Goal: Information Seeking & Learning: Find specific fact

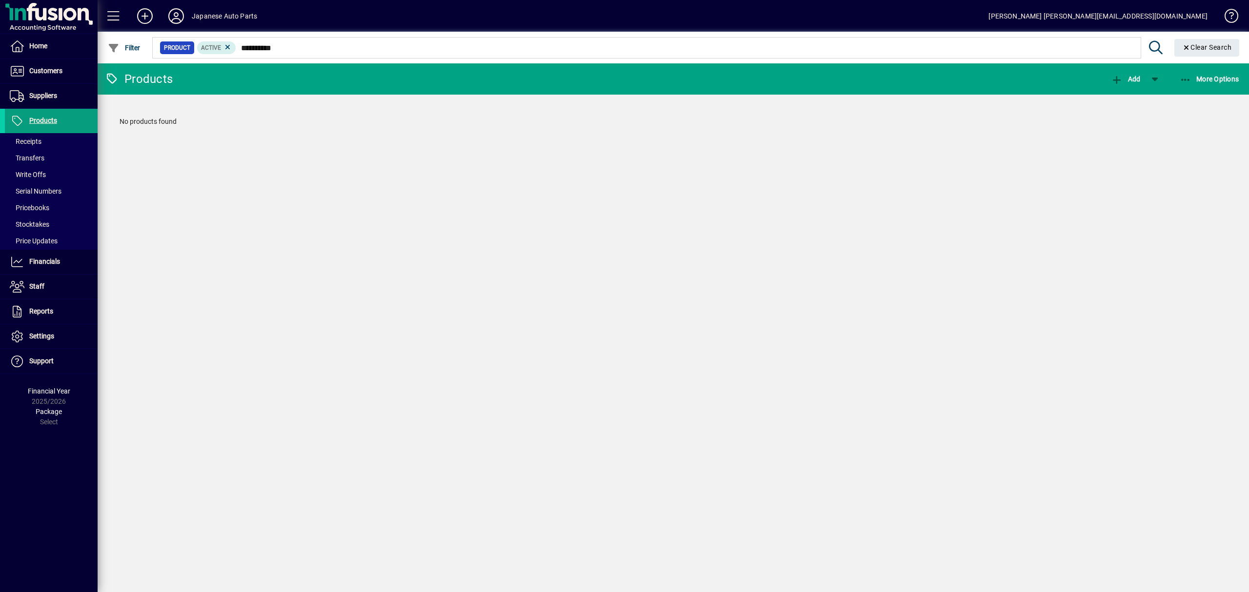
click at [266, 48] on input "**********" at bounding box center [684, 48] width 897 height 14
click at [352, 43] on input "**********" at bounding box center [684, 48] width 897 height 14
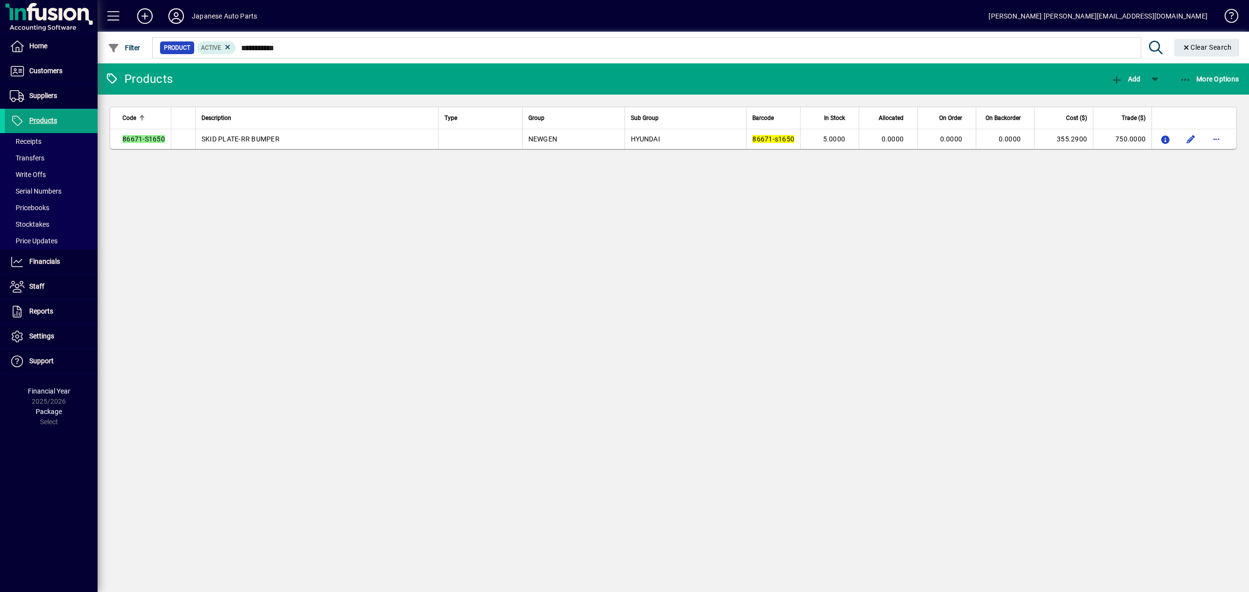
click at [274, 46] on input "**********" at bounding box center [684, 48] width 897 height 14
type input "**********"
